Goal: Navigation & Orientation: Go to known website

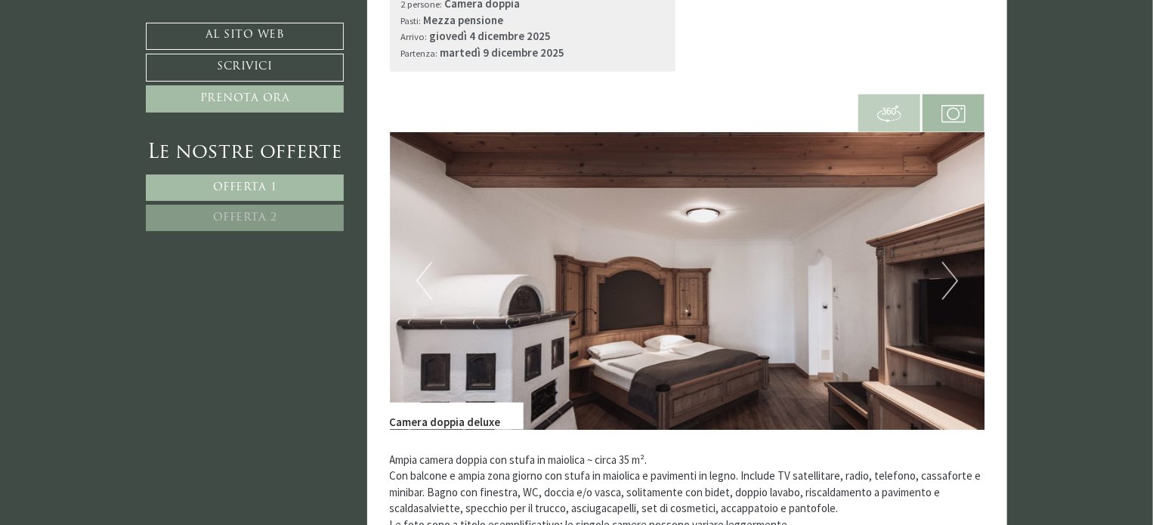
scroll to position [983, 0]
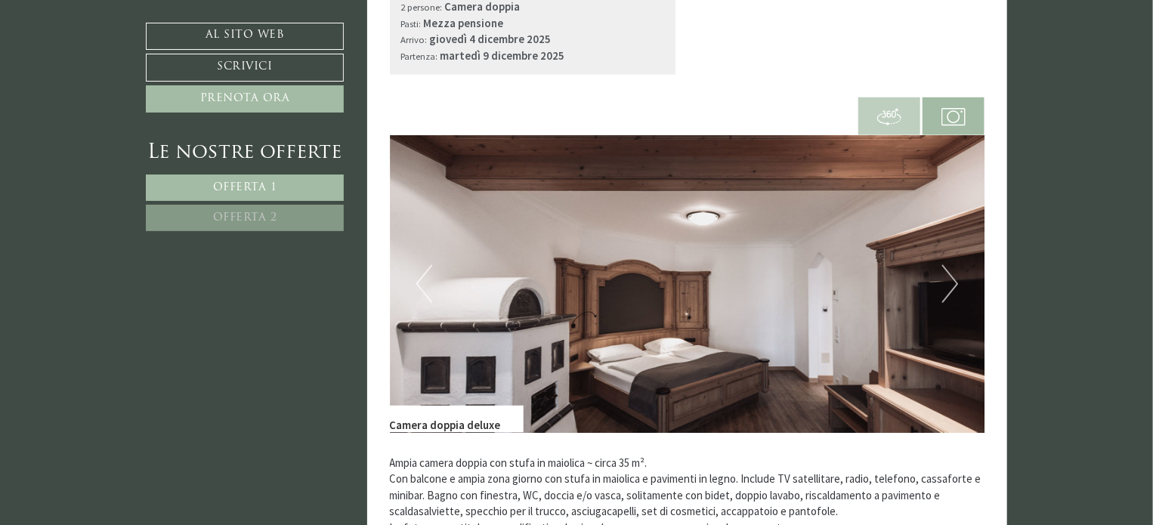
click at [946, 283] on button "Prossimo" at bounding box center [950, 284] width 16 height 38
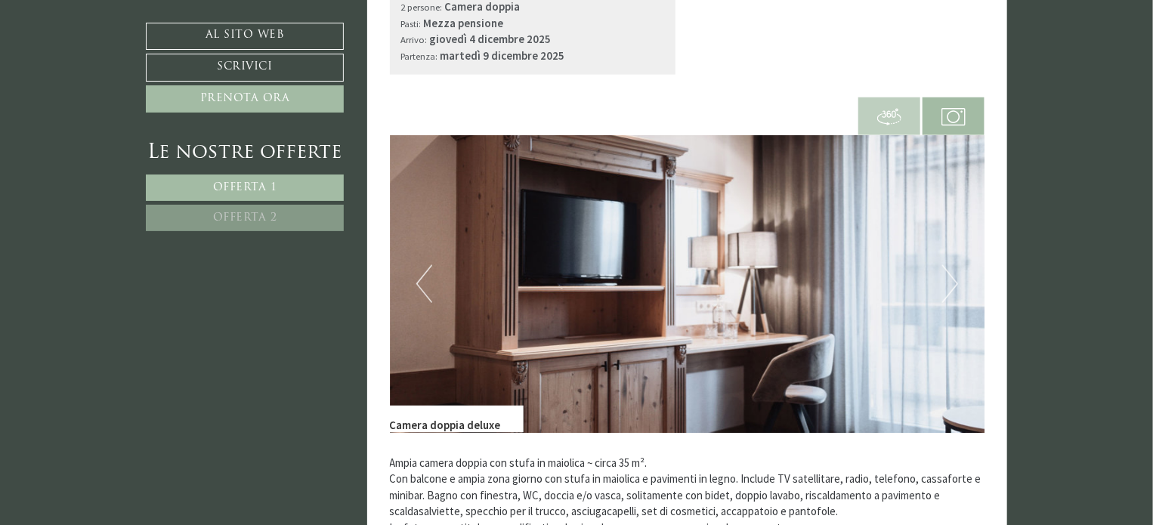
click at [948, 285] on button "Prossimo" at bounding box center [950, 284] width 16 height 38
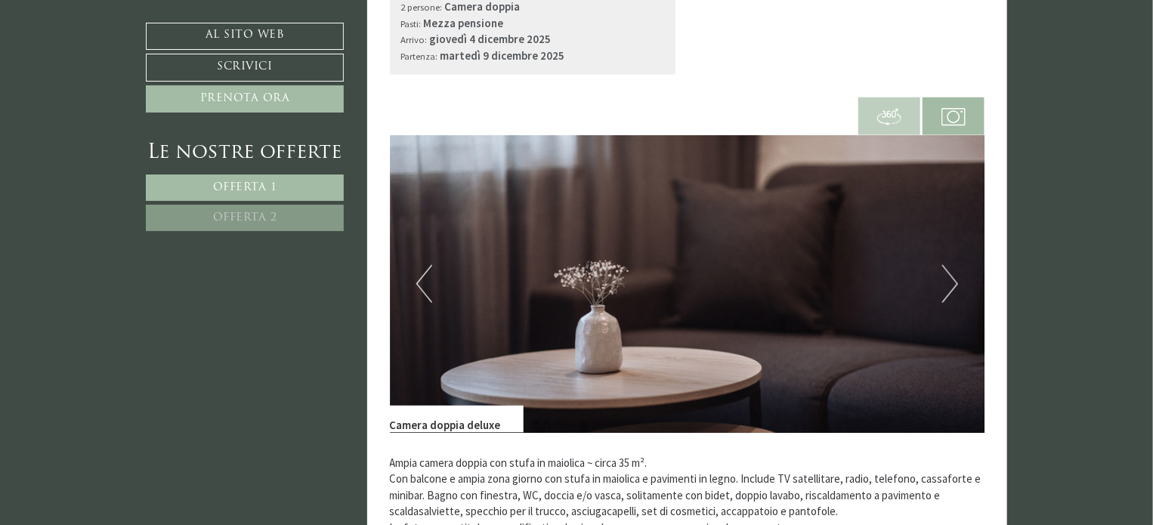
click at [948, 285] on button "Prossimo" at bounding box center [950, 284] width 16 height 38
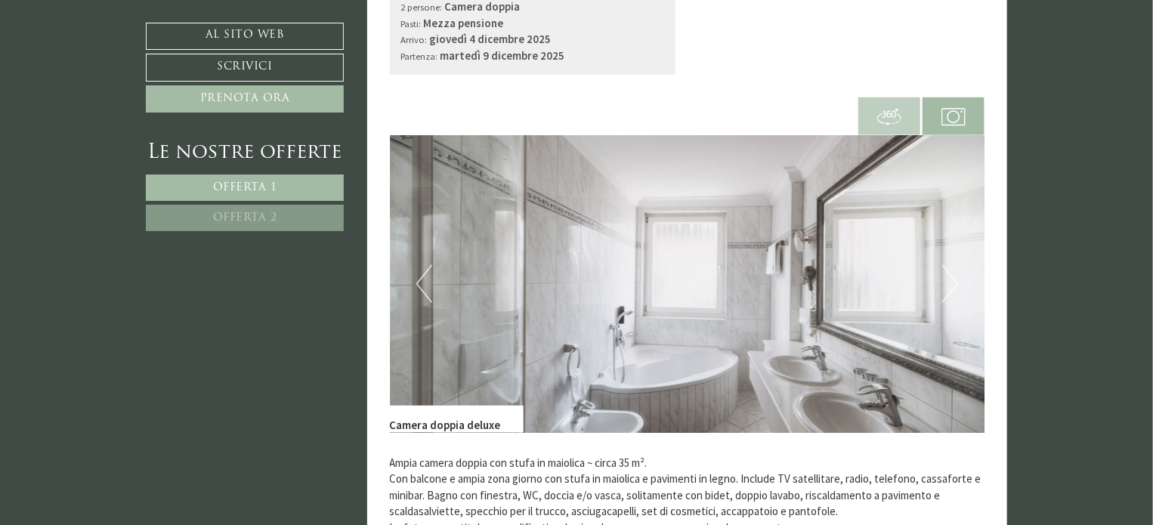
click at [948, 285] on button "Prossimo" at bounding box center [950, 284] width 16 height 38
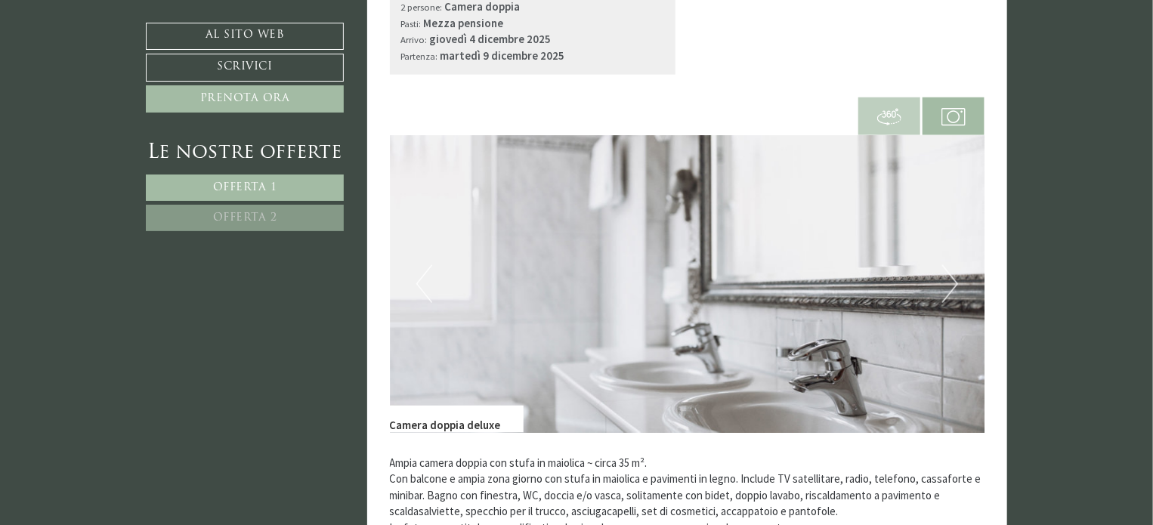
click at [948, 285] on button "Prossimo" at bounding box center [950, 284] width 16 height 38
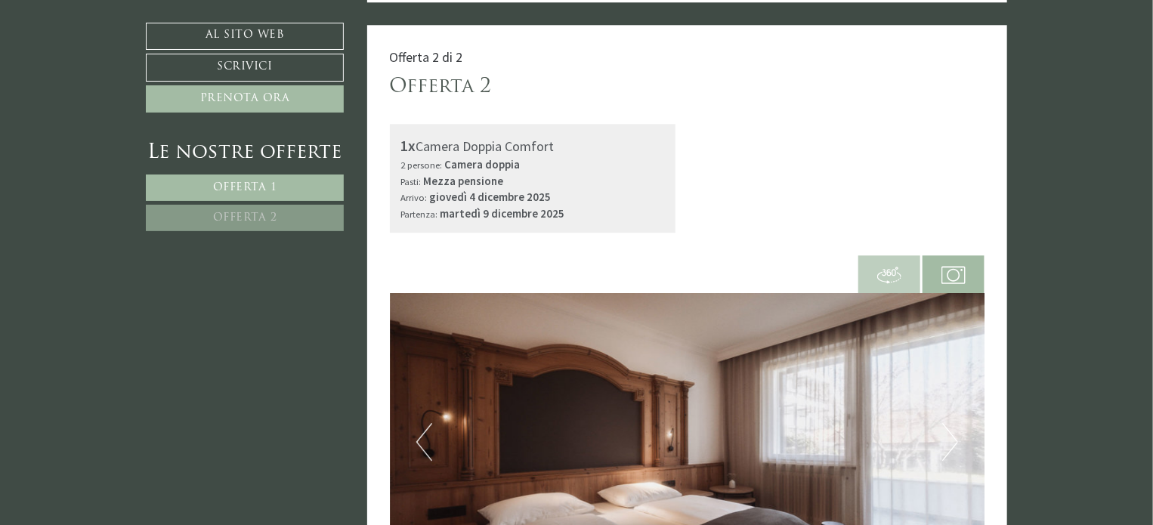
scroll to position [2041, 0]
click at [952, 424] on button "Prossimo" at bounding box center [950, 443] width 16 height 38
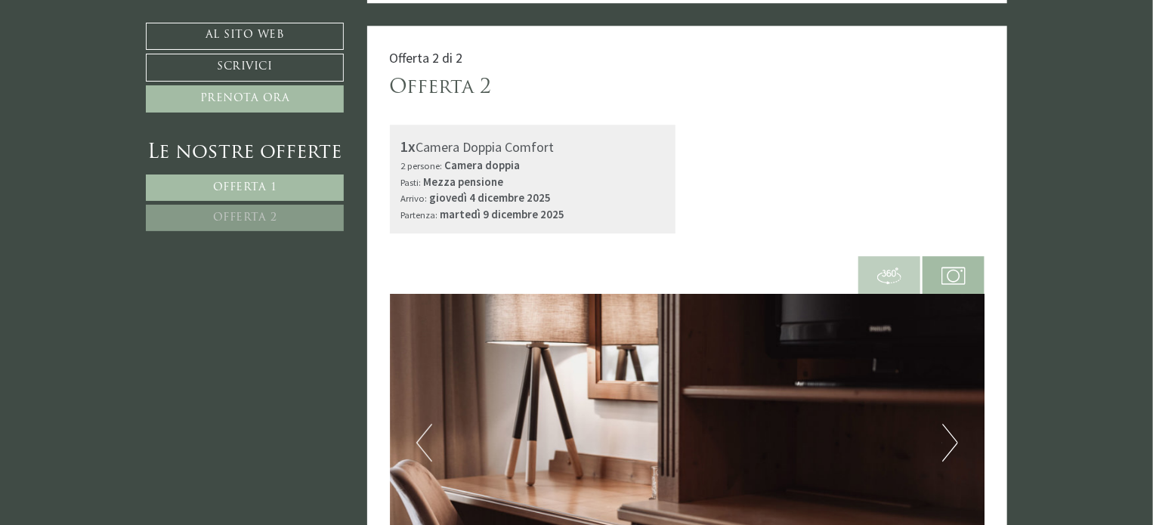
click at [952, 424] on button "Prossimo" at bounding box center [950, 443] width 16 height 38
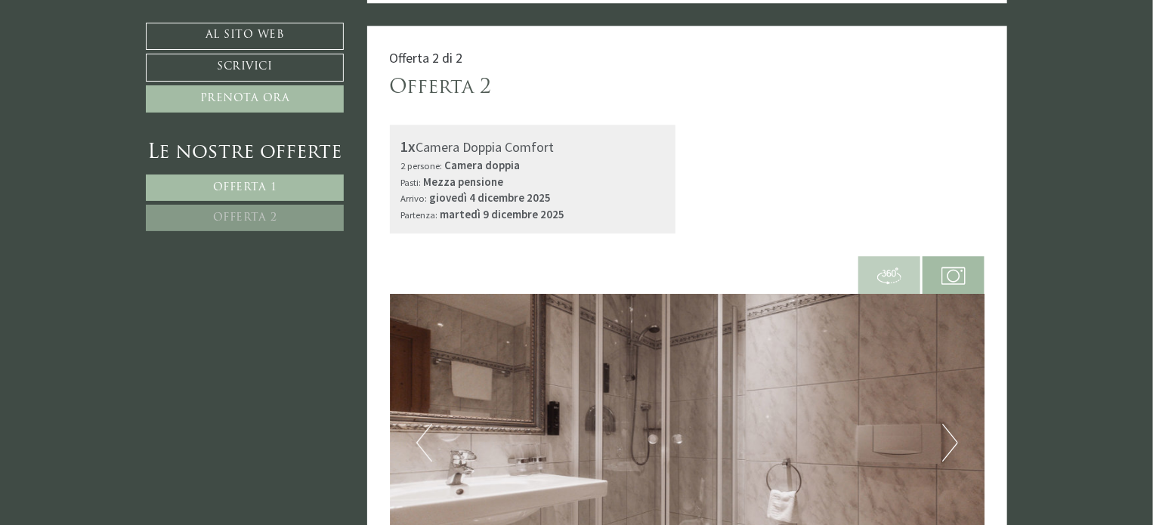
click at [952, 424] on button "Prossimo" at bounding box center [950, 443] width 16 height 38
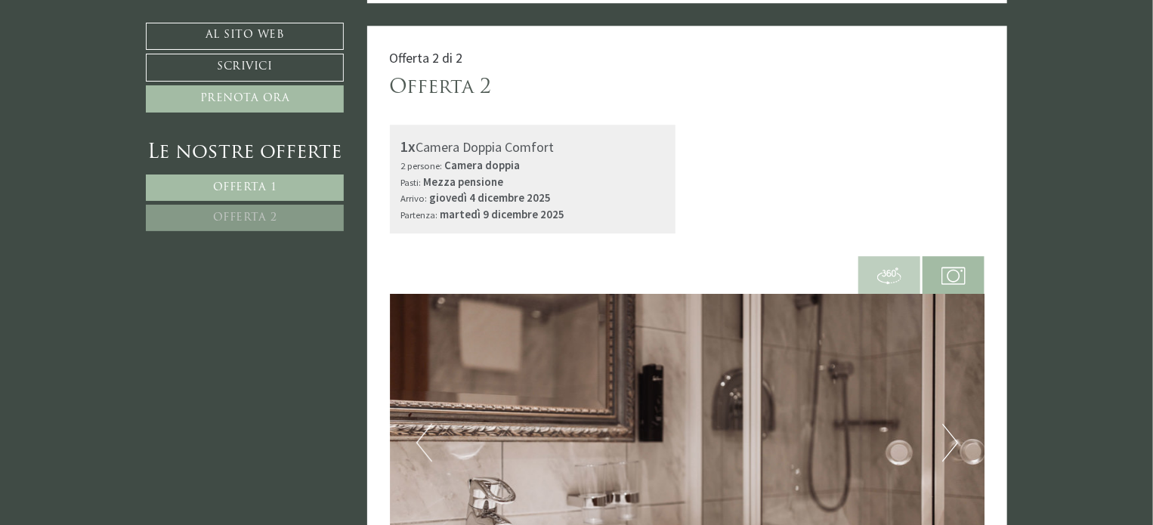
click at [952, 424] on button "Prossimo" at bounding box center [950, 443] width 16 height 38
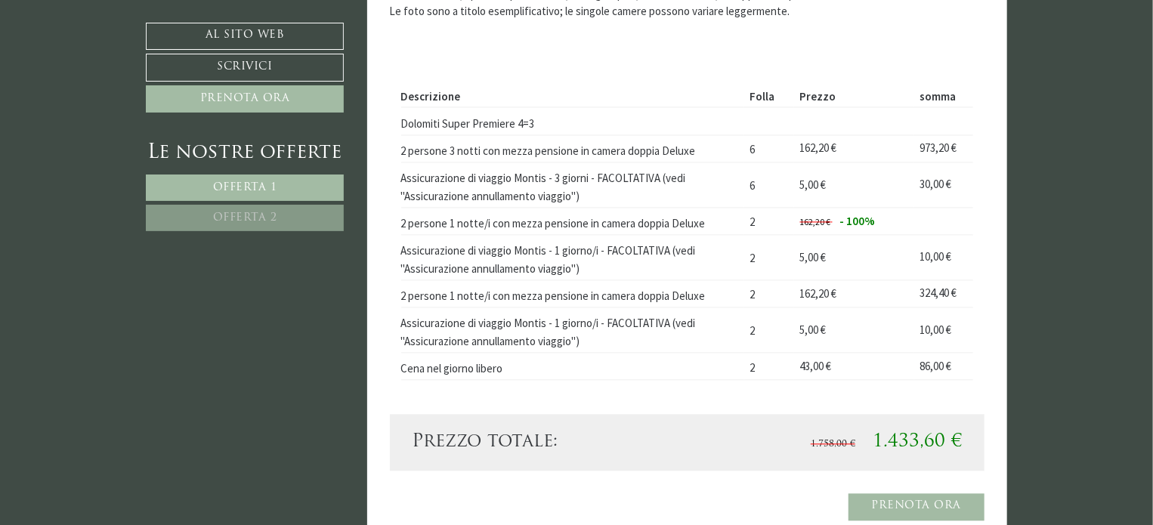
scroll to position [1512, 0]
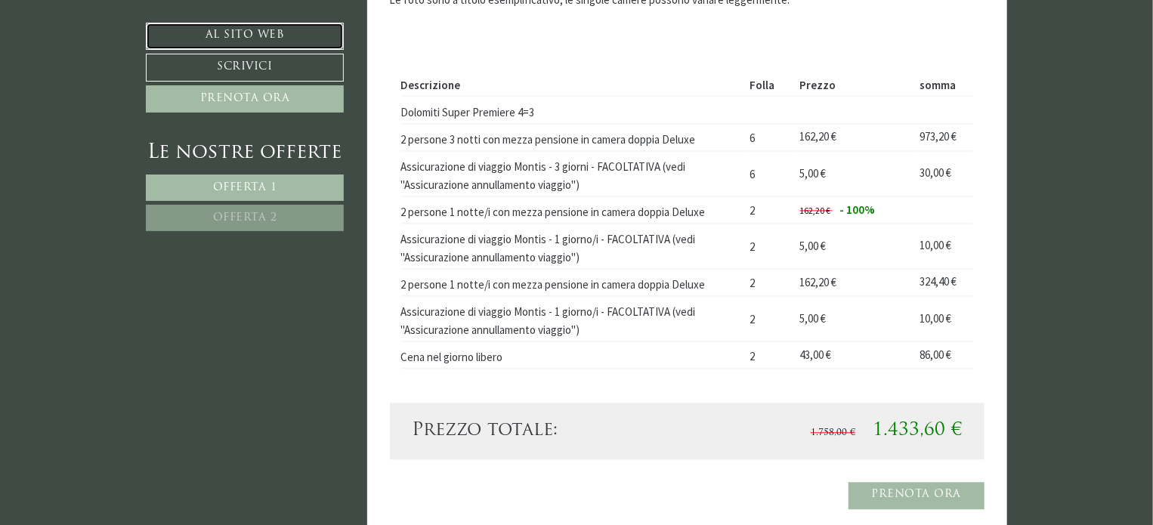
click at [196, 41] on link "Al sito web" at bounding box center [245, 36] width 198 height 27
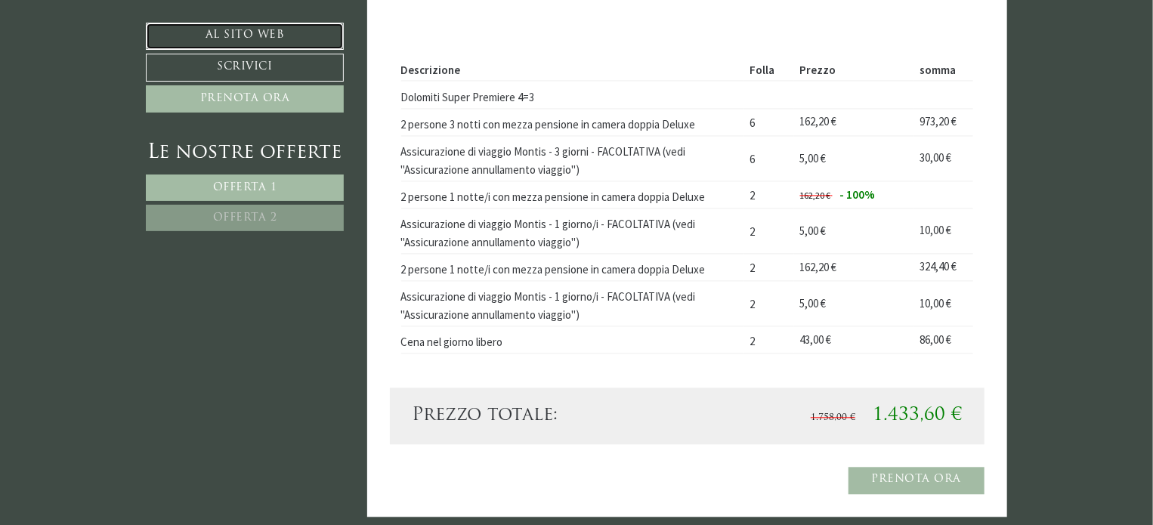
scroll to position [1436, 0]
